Goal: Find specific page/section

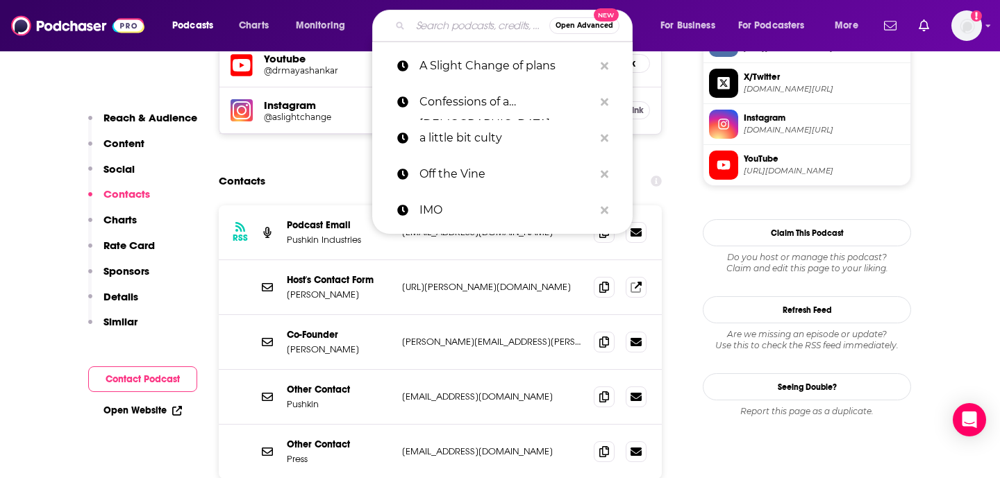
click at [454, 25] on input "Search podcasts, credits, & more..." at bounding box center [479, 26] width 139 height 22
paste input "I Do Part 1"
type input "I Do Part 1"
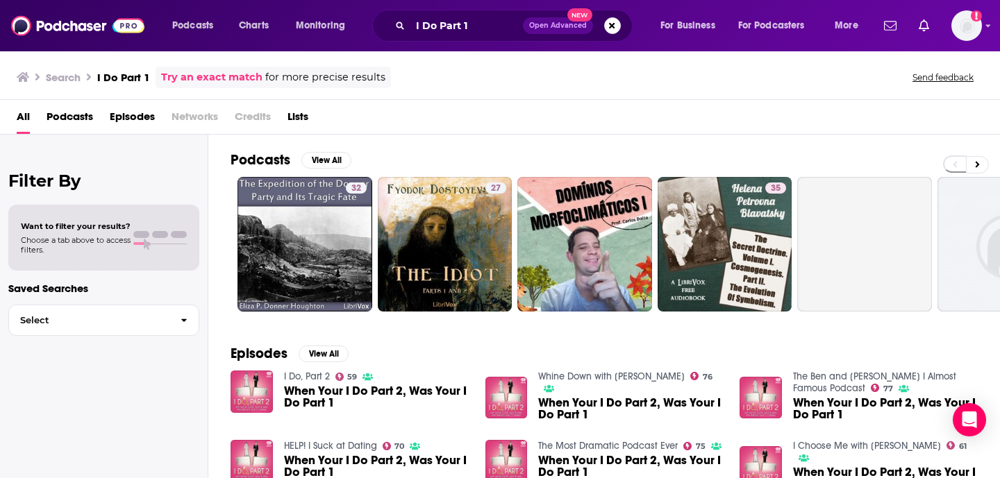
click at [305, 376] on link "I Do, Part 2" at bounding box center [307, 377] width 46 height 12
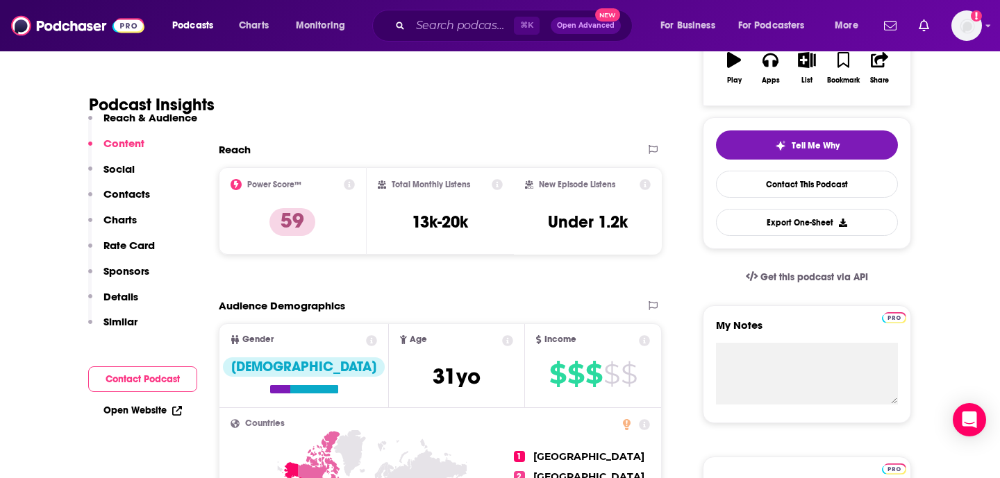
scroll to position [225, 0]
